Goal: Complete application form: Complete application form

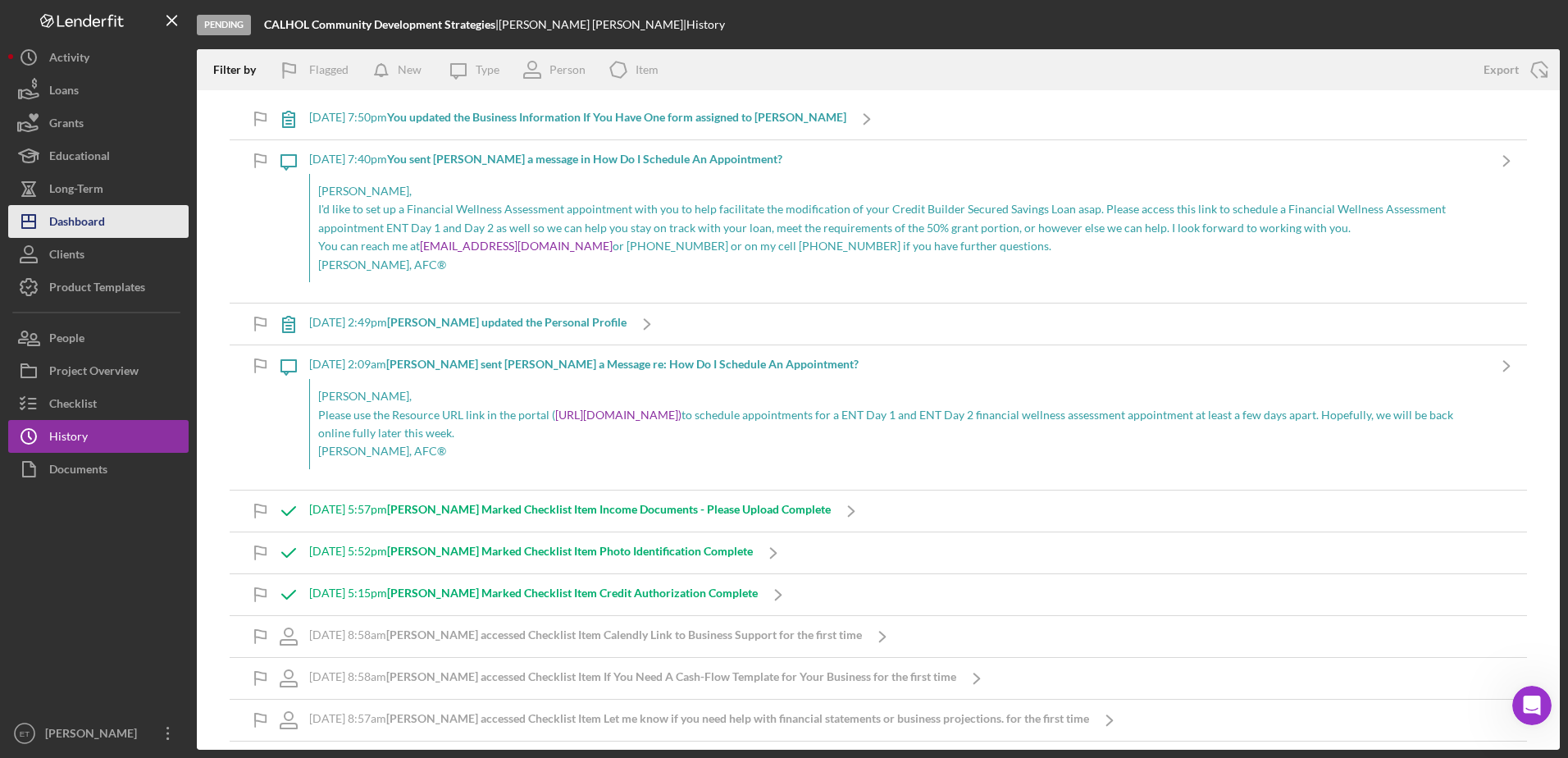
click at [101, 216] on div "Dashboard" at bounding box center [77, 223] width 56 height 37
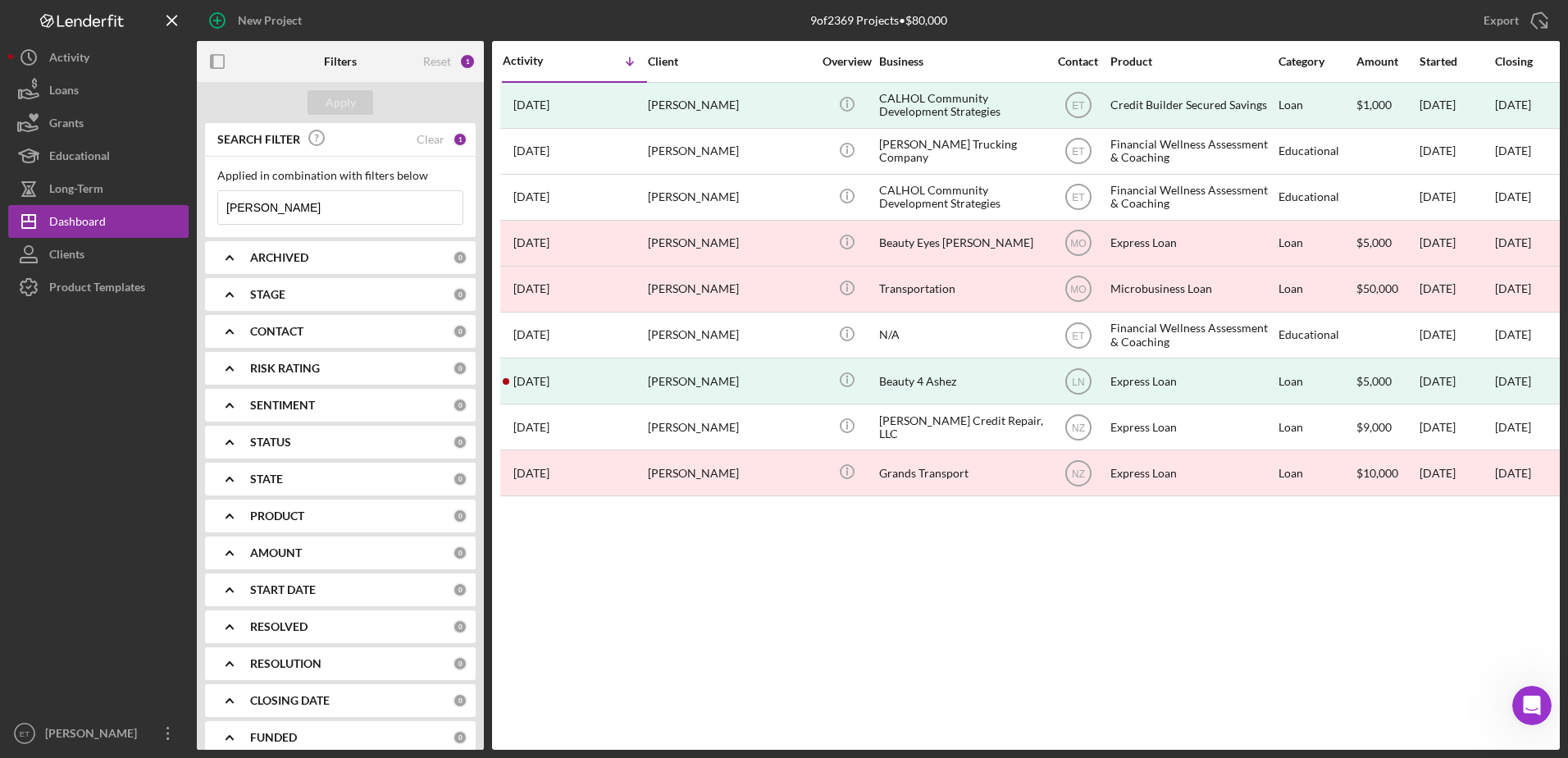
click at [324, 210] on input "[PERSON_NAME]" at bounding box center [340, 207] width 244 height 33
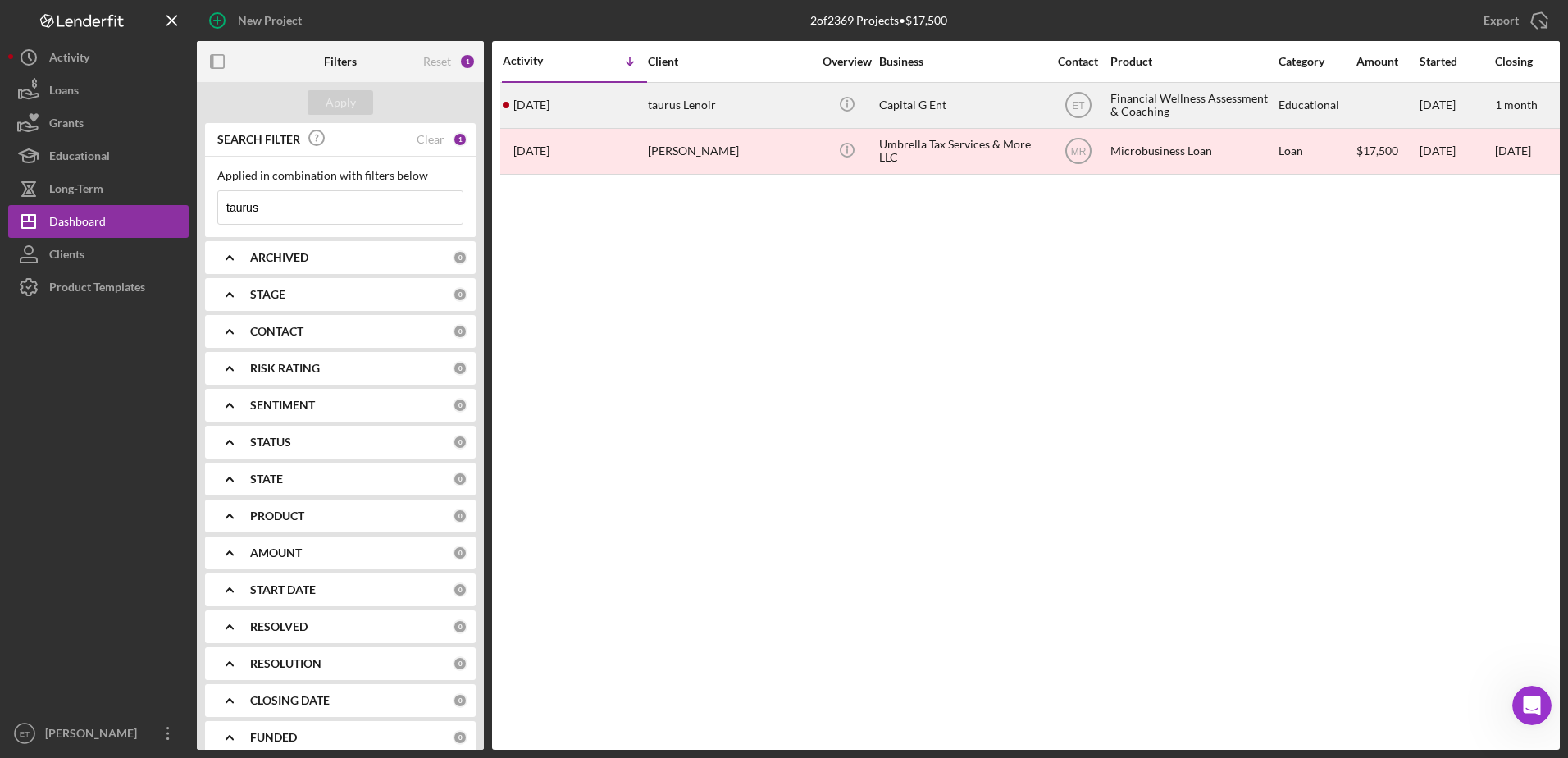
type input "taurus"
click at [760, 112] on div "taurus Lenoir" at bounding box center [730, 106] width 164 height 43
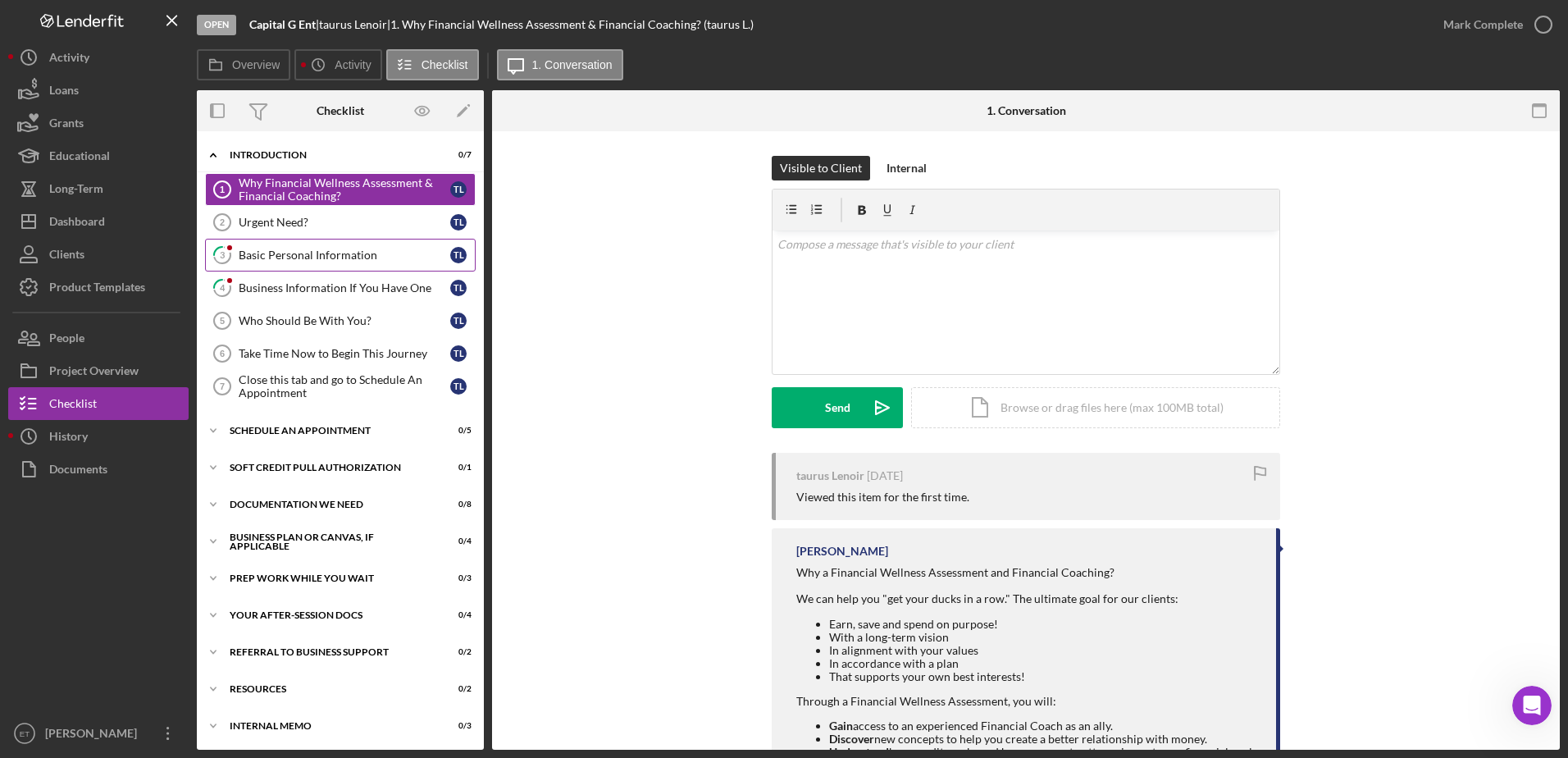
click at [306, 258] on div "Basic Personal Information" at bounding box center [344, 255] width 211 height 14
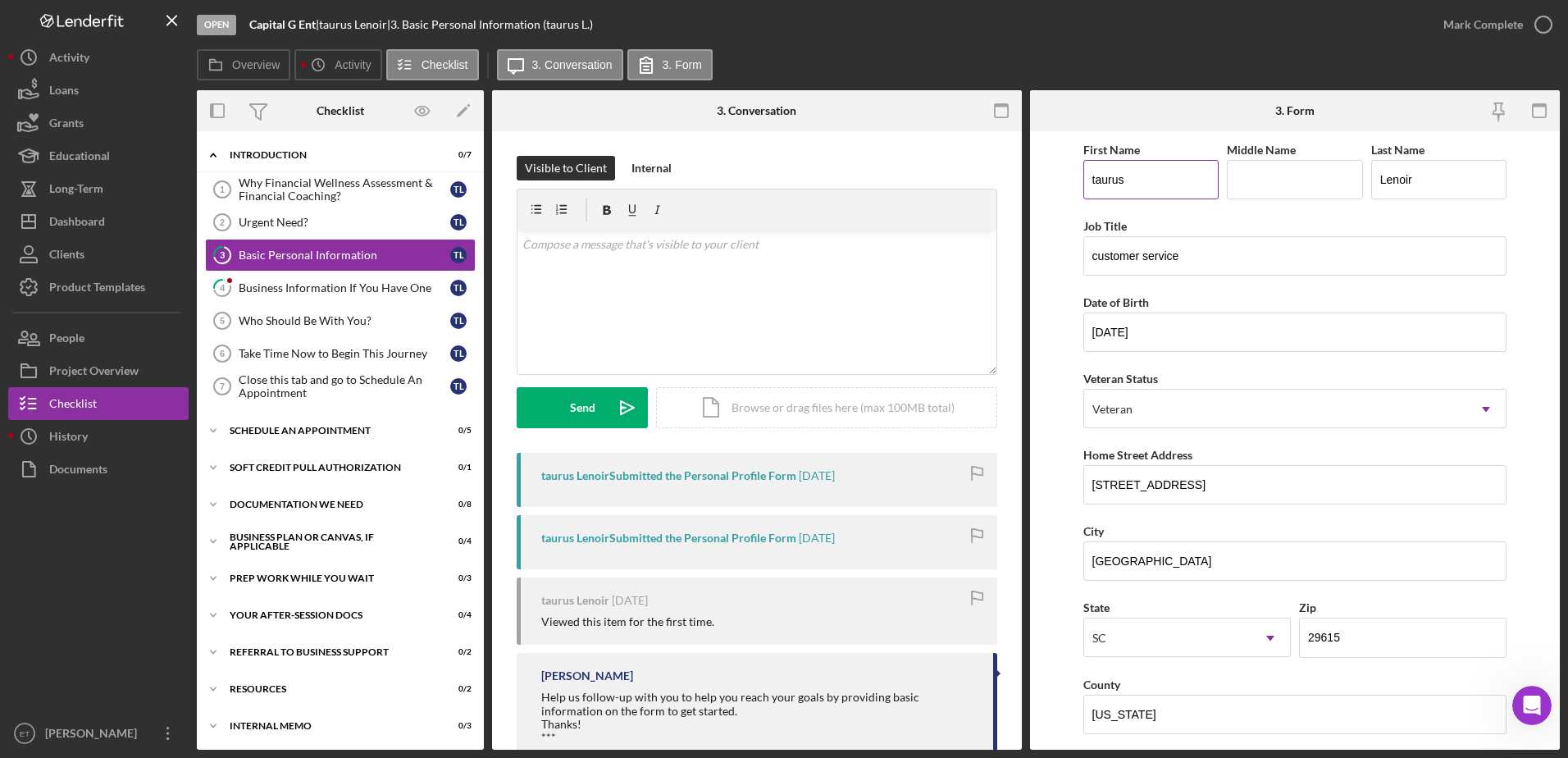
click at [1090, 179] on input "taurus" at bounding box center [1151, 180] width 136 height 40
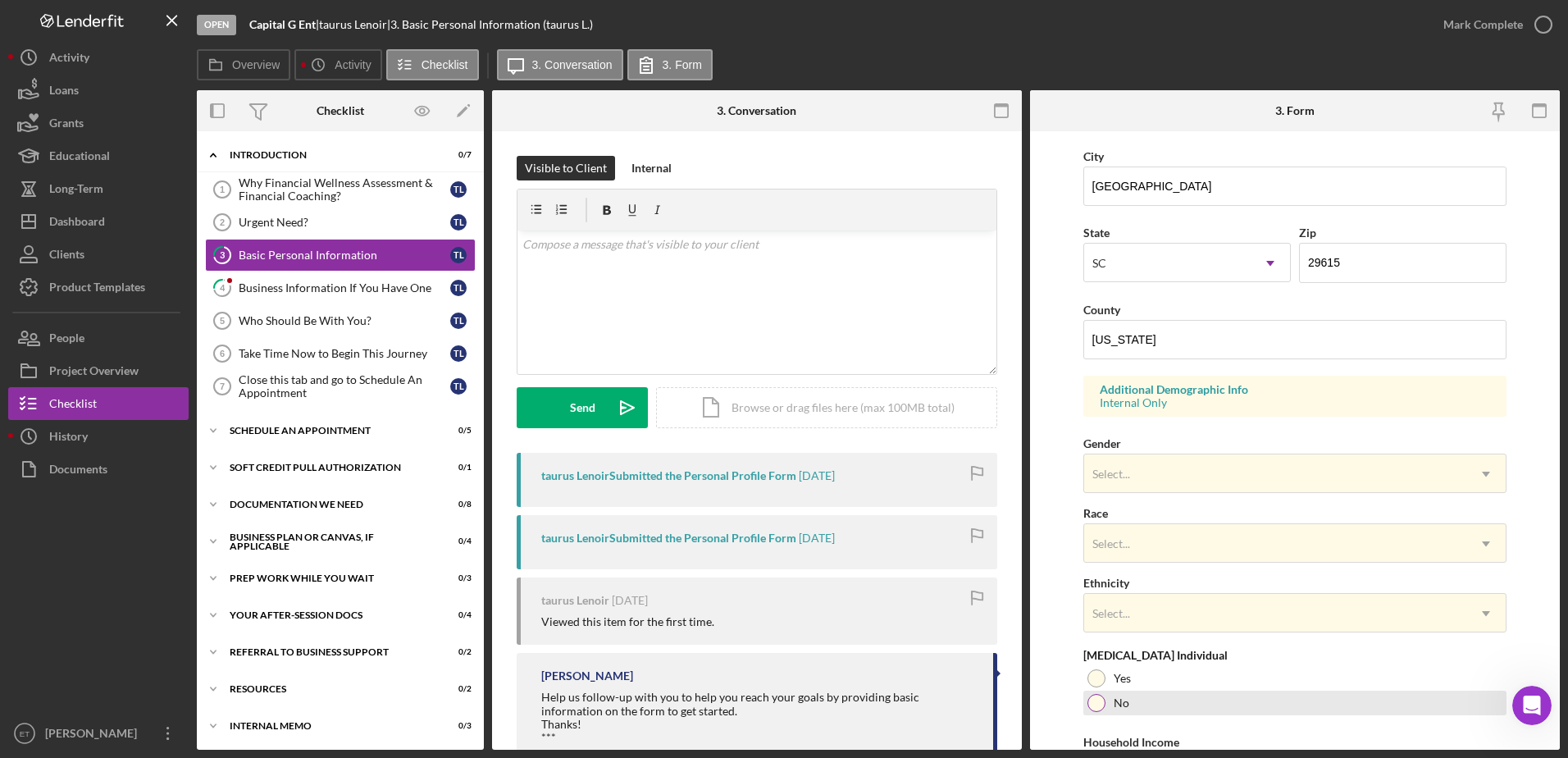
scroll to position [476, 0]
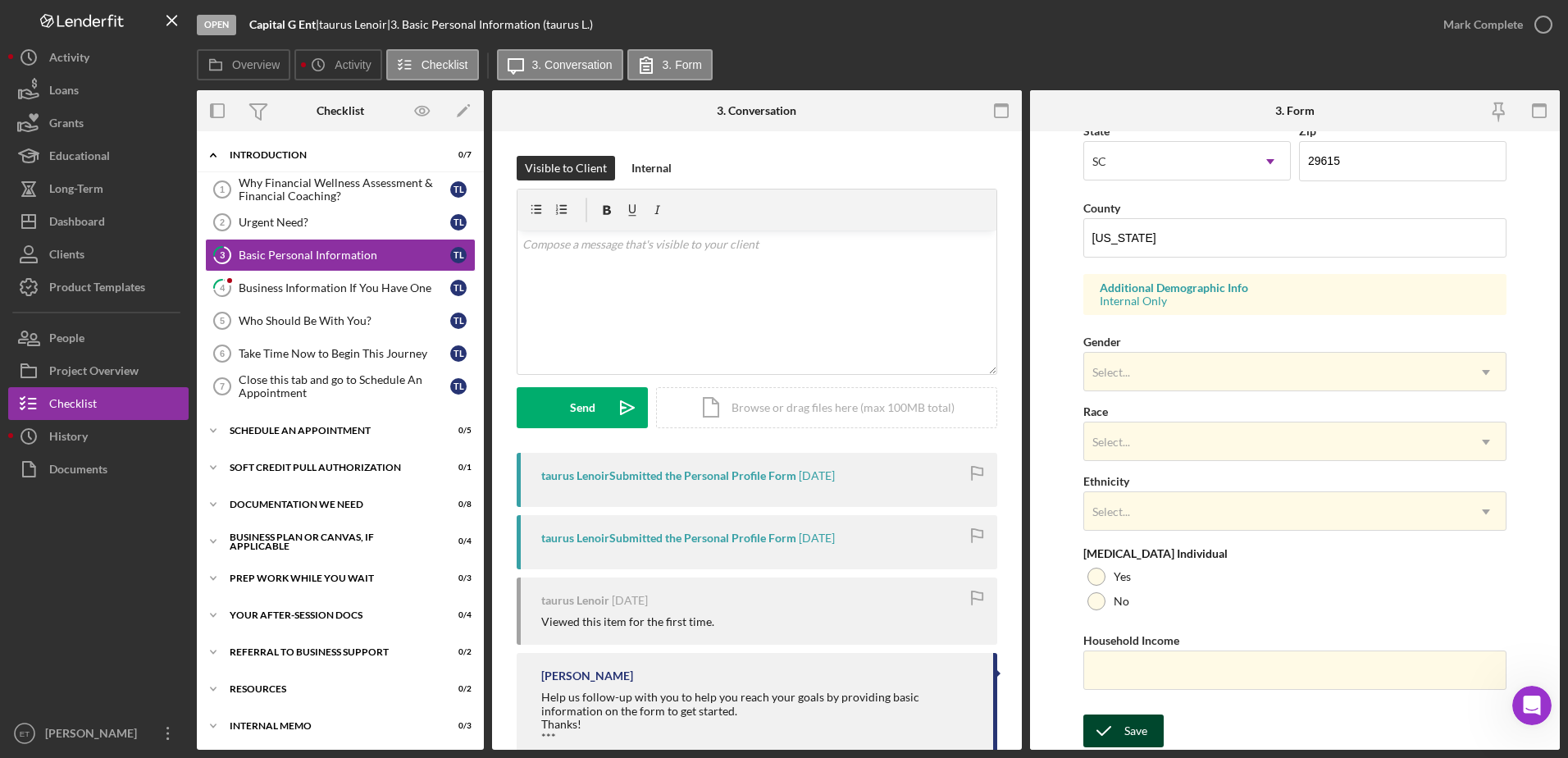
type input "Ataurus"
click at [1117, 723] on icon "submit" at bounding box center [1103, 730] width 41 height 41
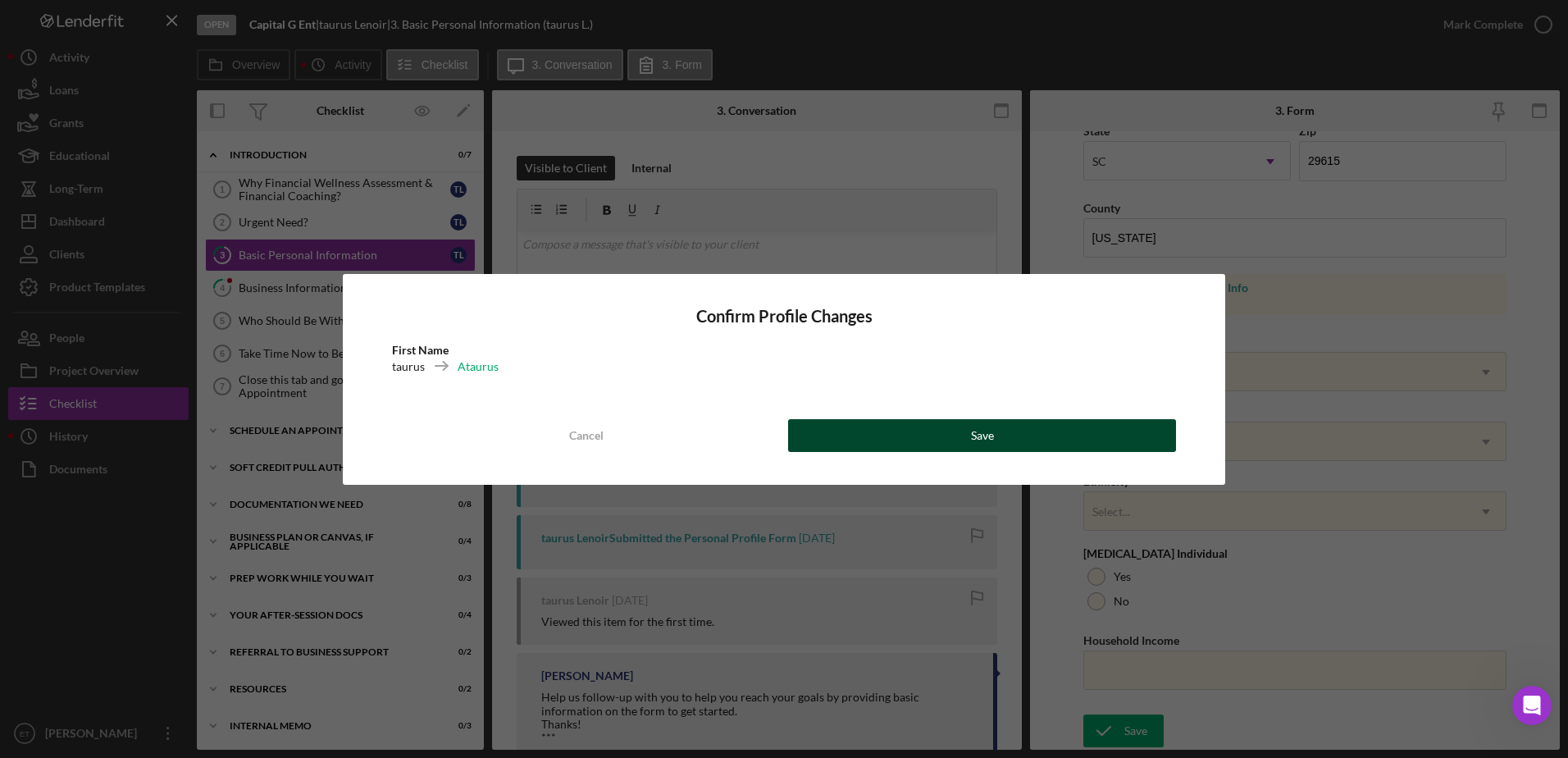
click at [927, 443] on button "Save" at bounding box center [981, 435] width 388 height 33
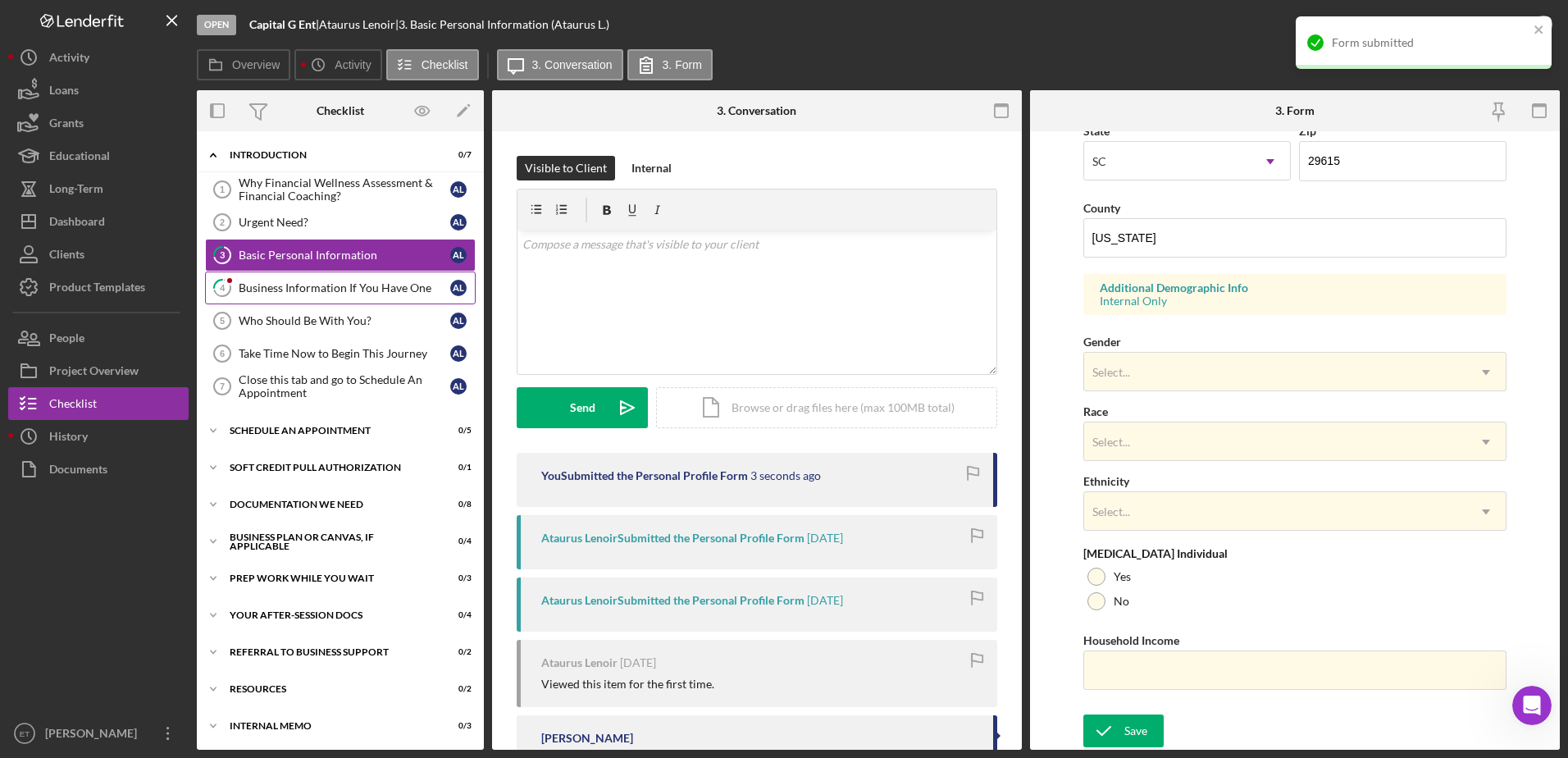
click at [306, 291] on div "Business Information If You Have One" at bounding box center [344, 287] width 211 height 14
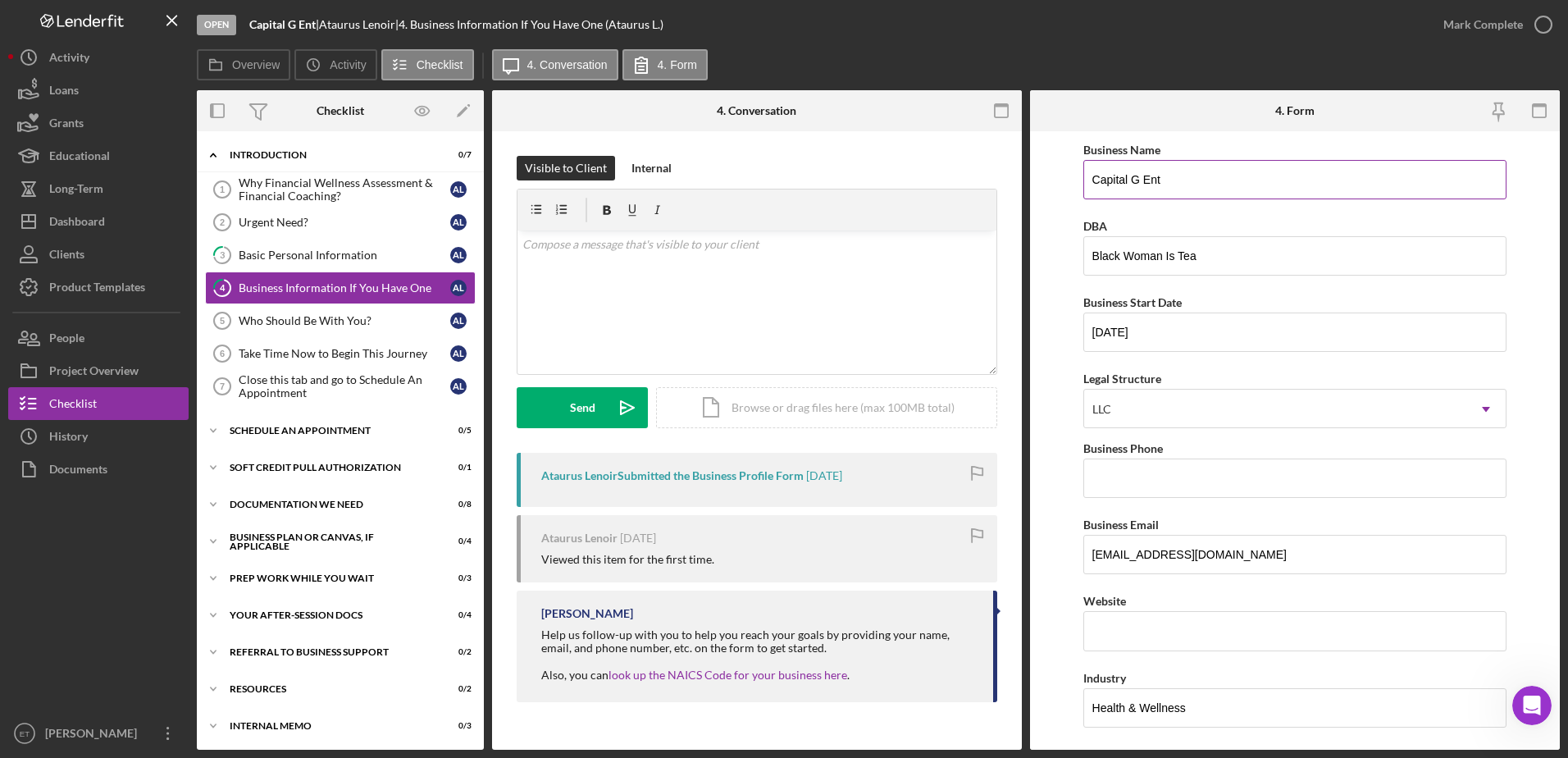
click at [1112, 182] on input "Capital G Ent" at bounding box center [1295, 180] width 424 height 40
click at [1148, 465] on input "Business Phone" at bounding box center [1295, 478] width 424 height 40
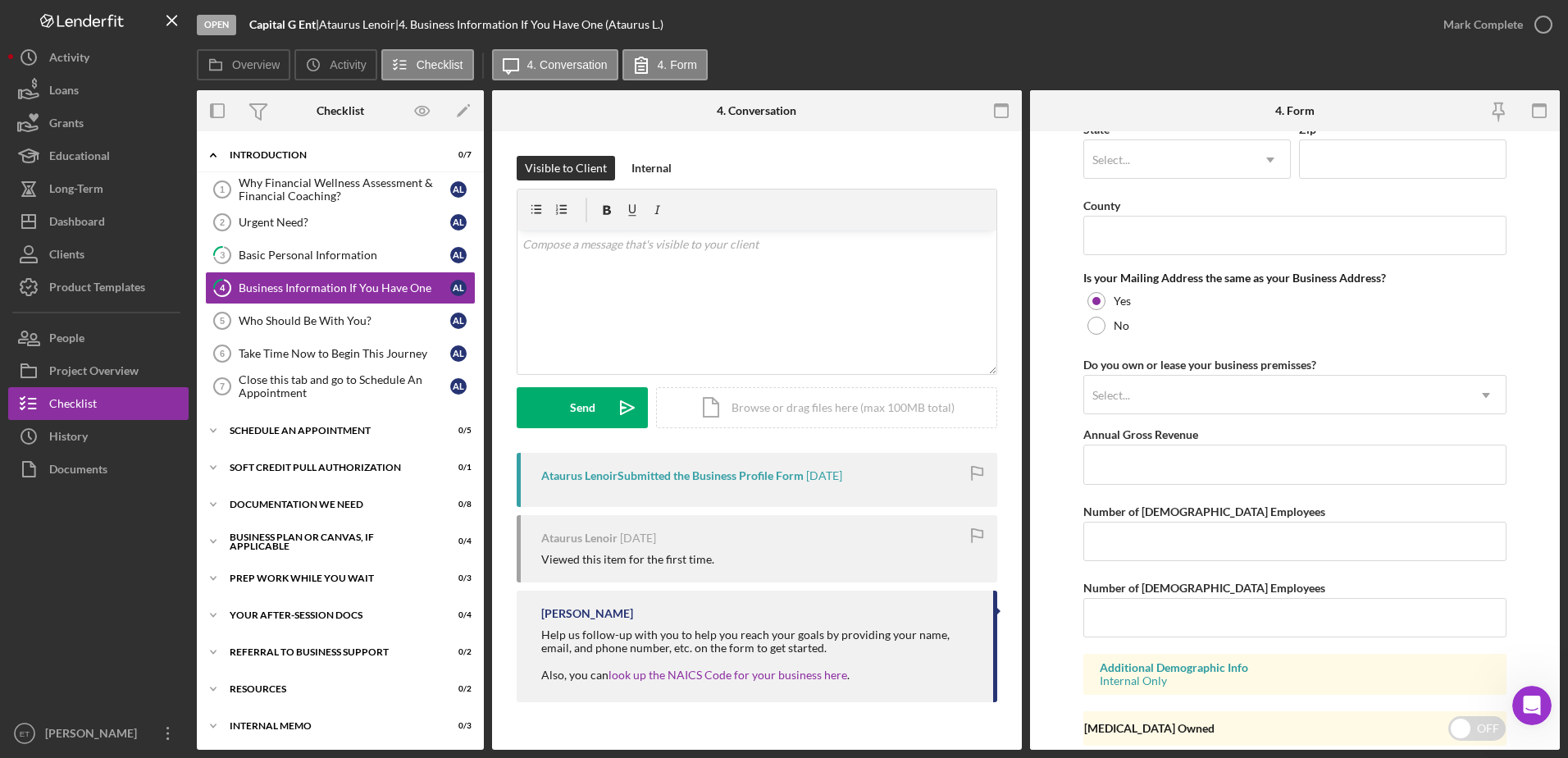
scroll to position [1202, 0]
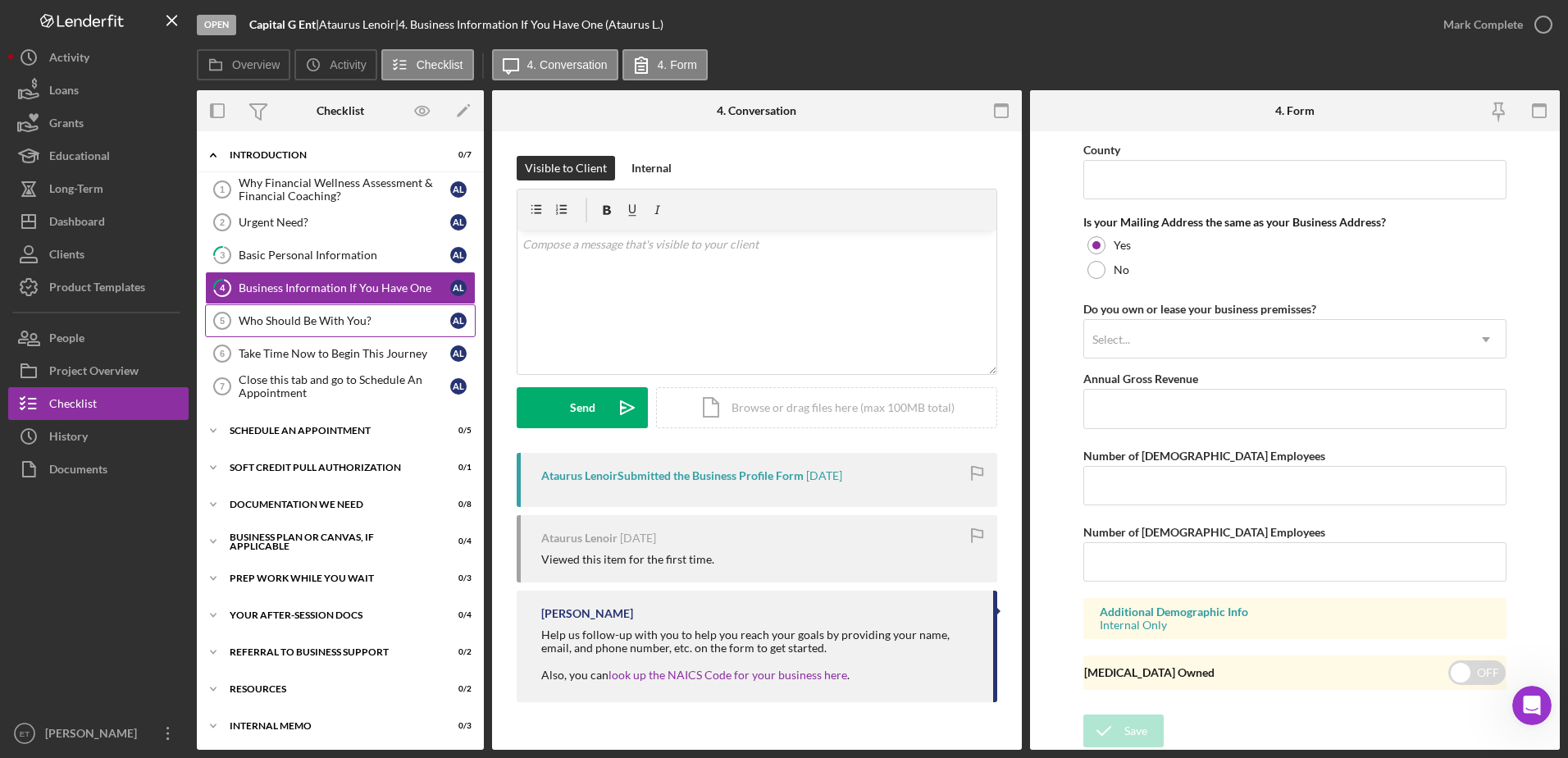
click at [285, 323] on div "Who Should Be With You?" at bounding box center [344, 321] width 211 height 14
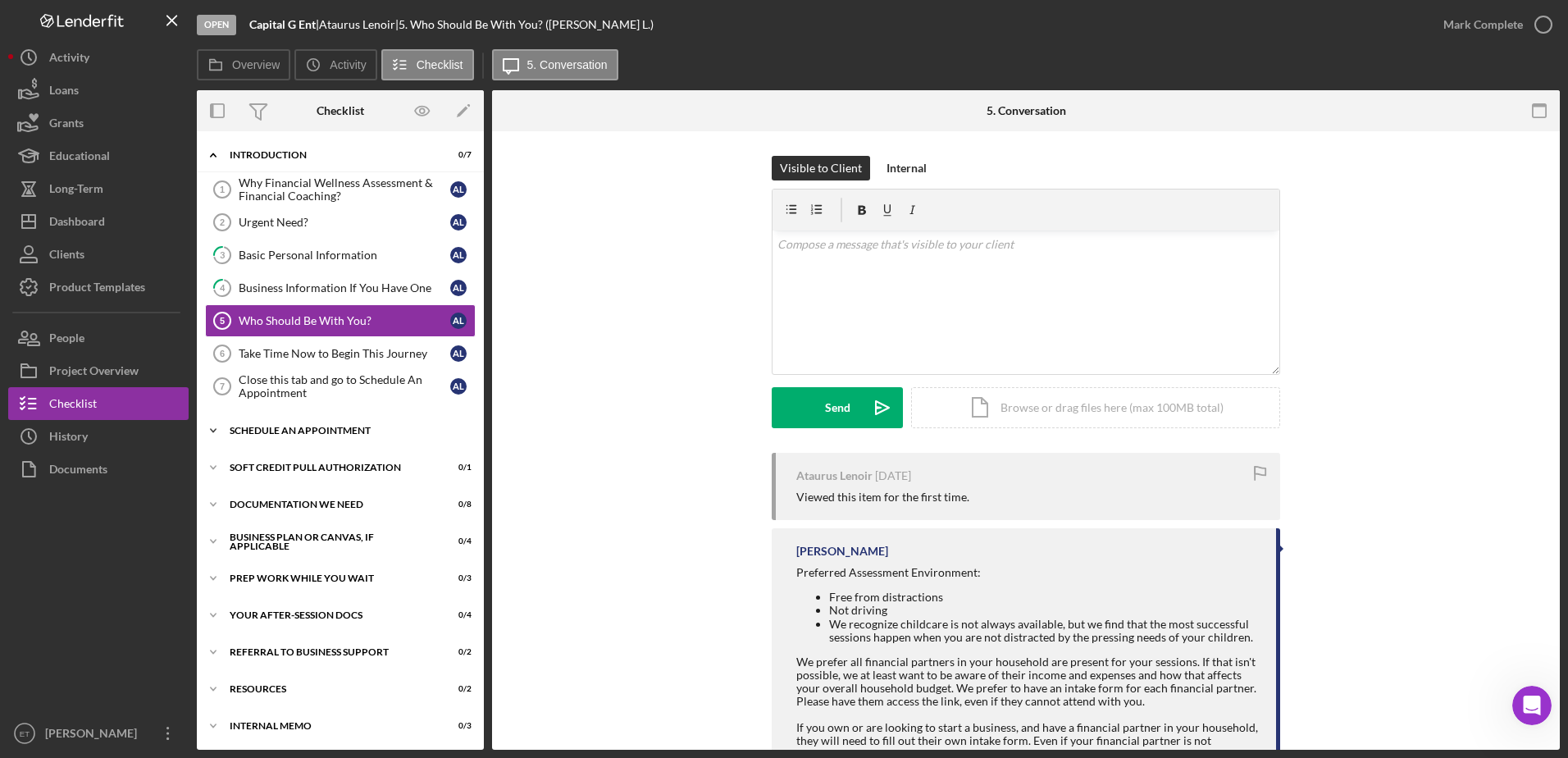
click at [288, 438] on div "Icon/Expander Schedule An Appointment 0 / 5" at bounding box center [341, 430] width 287 height 33
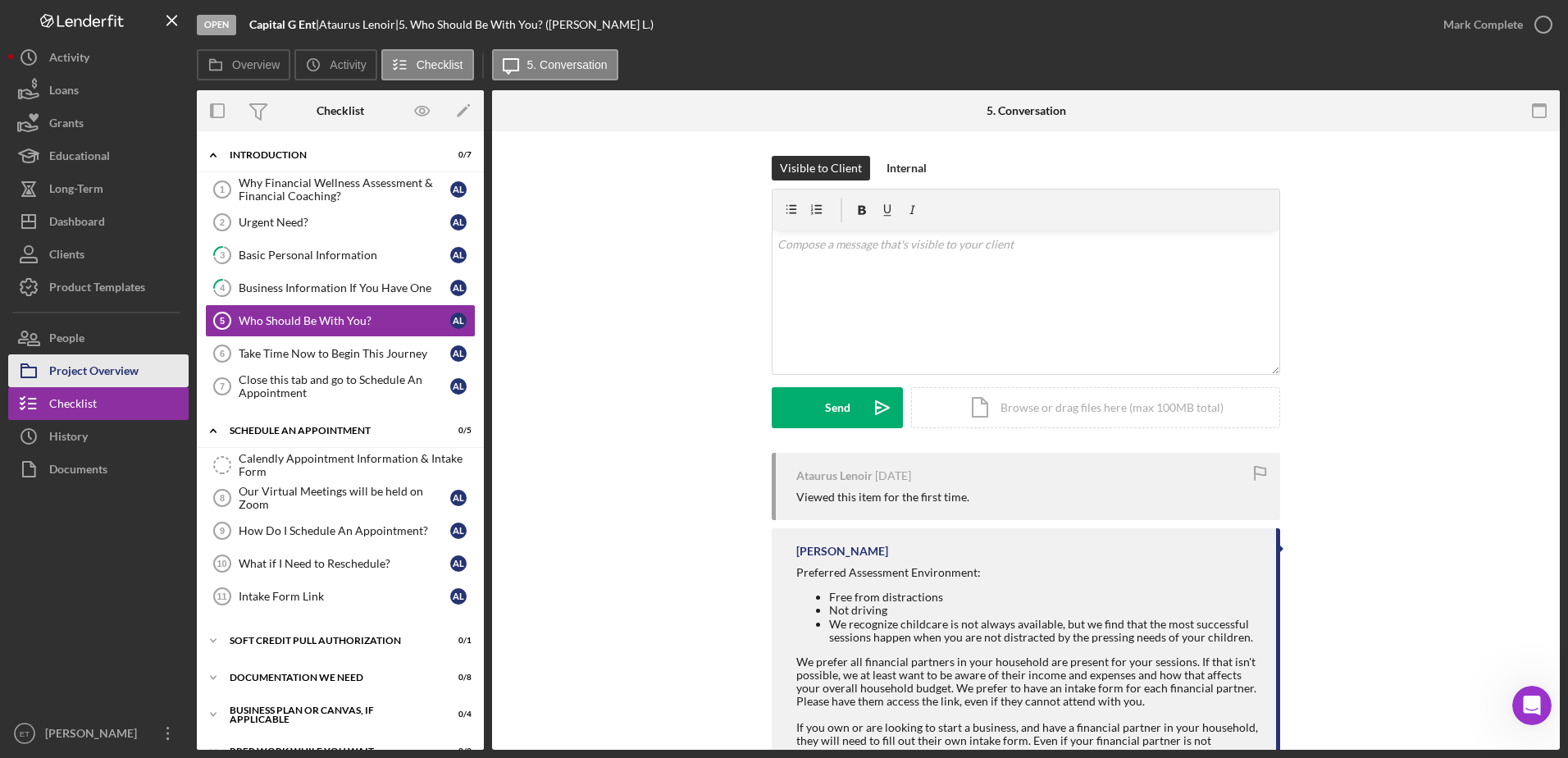
click at [93, 374] on div "Project Overview" at bounding box center [93, 372] width 89 height 37
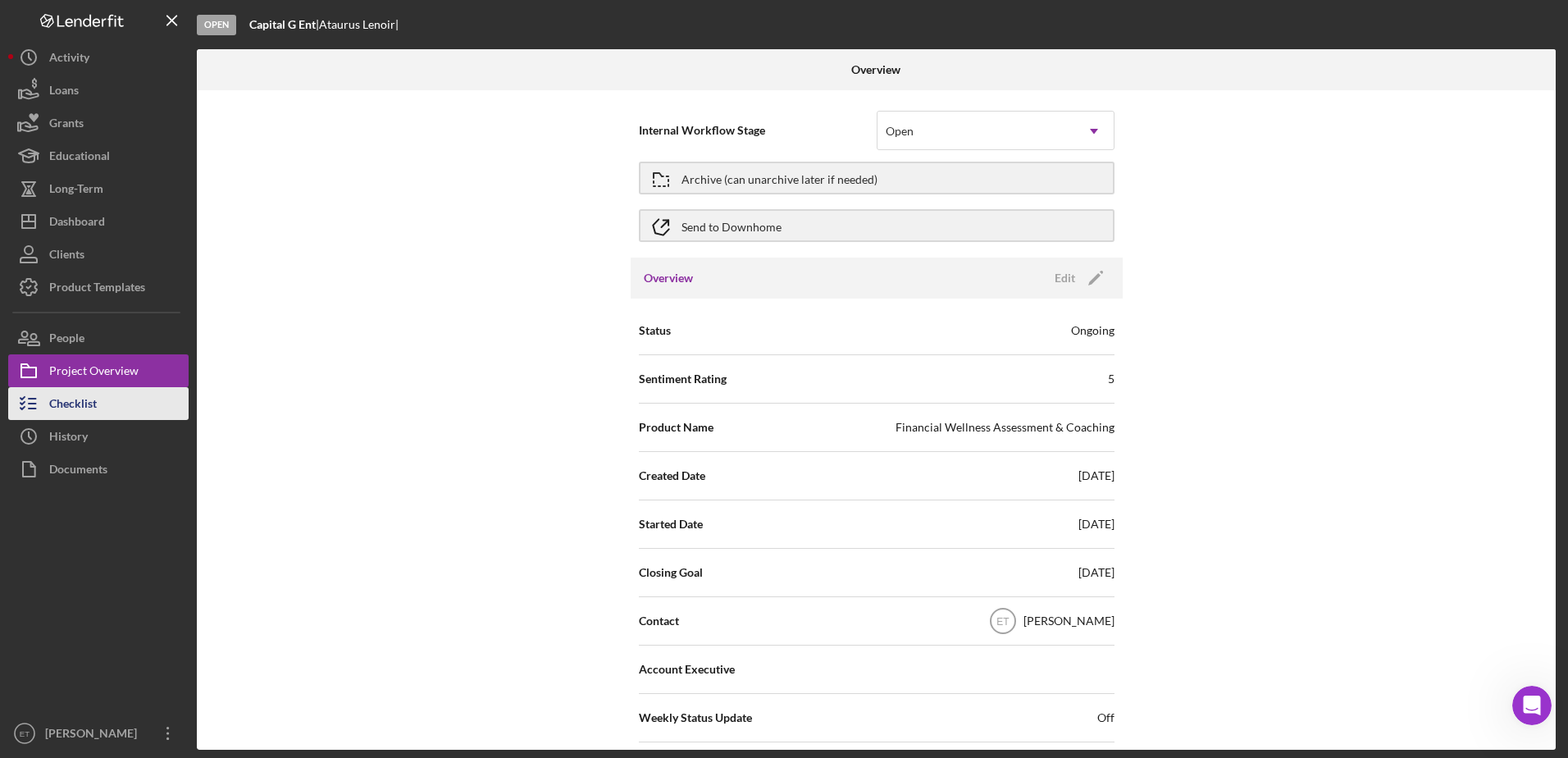
click at [80, 407] on div "Checklist" at bounding box center [72, 405] width 48 height 37
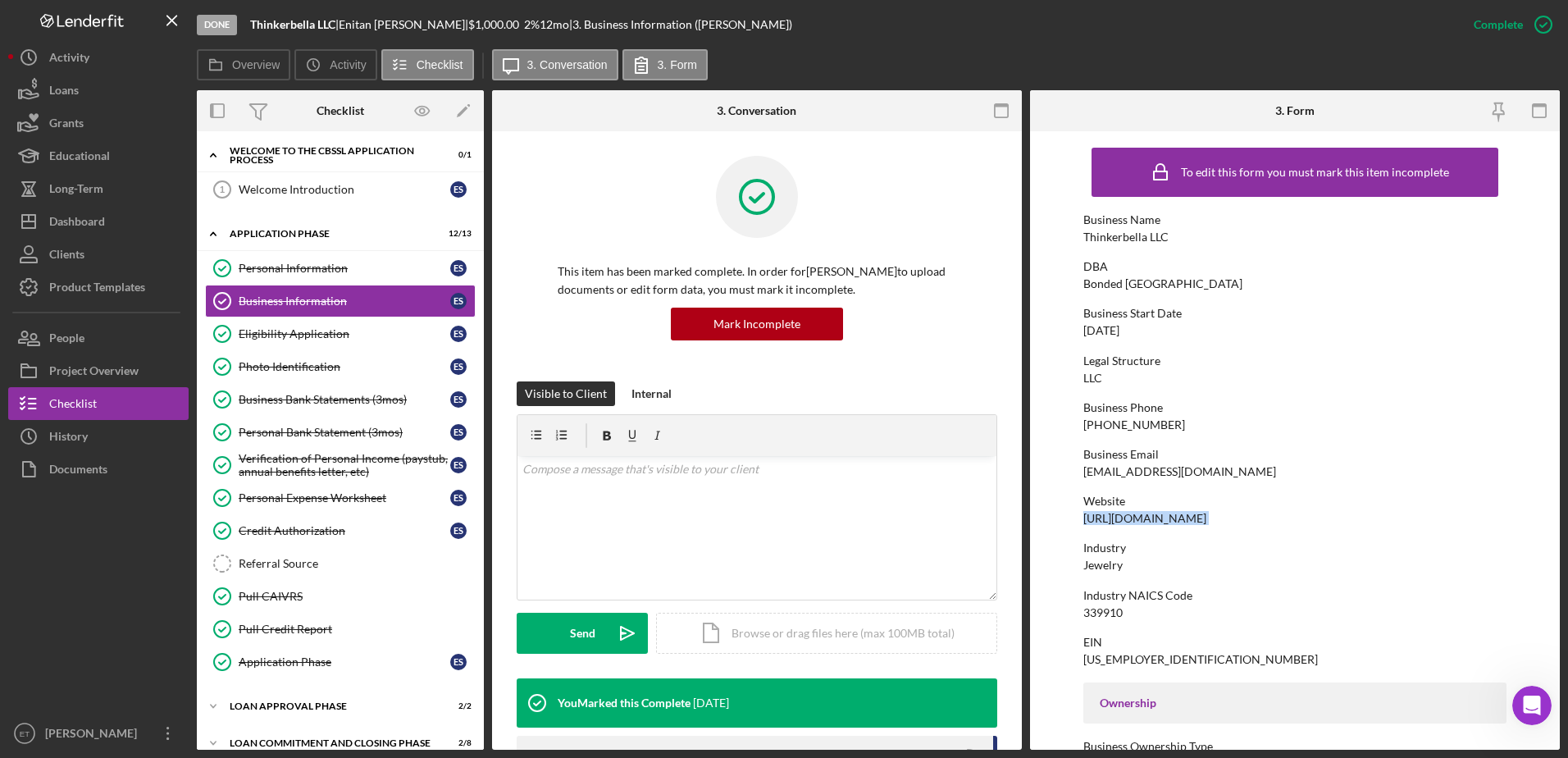
scroll to position [3, 0]
